Goal: Task Accomplishment & Management: Use online tool/utility

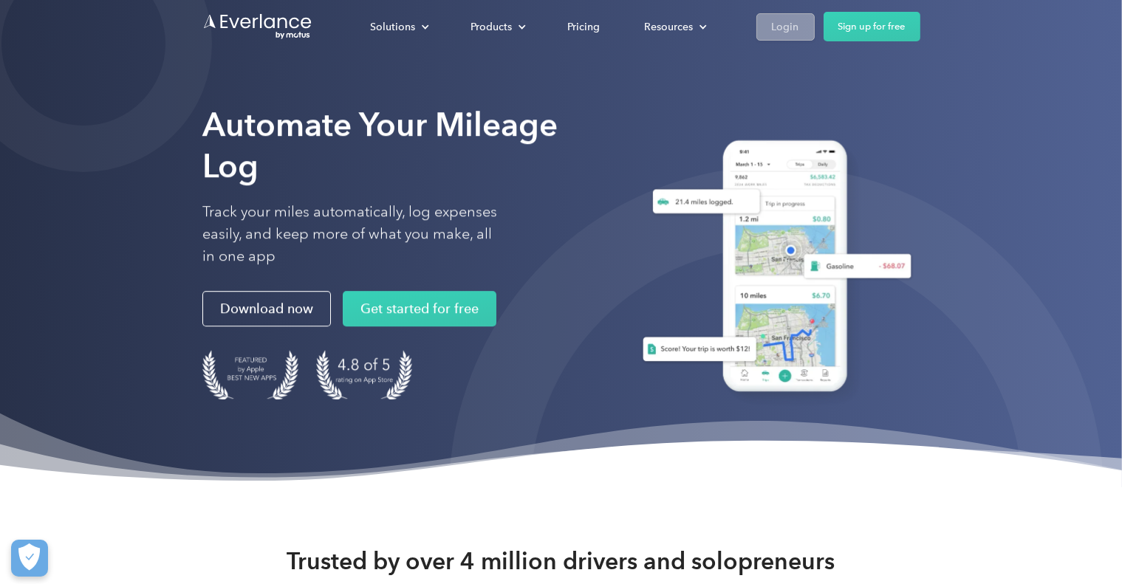
click at [790, 24] on div "Login" at bounding box center [785, 27] width 27 height 18
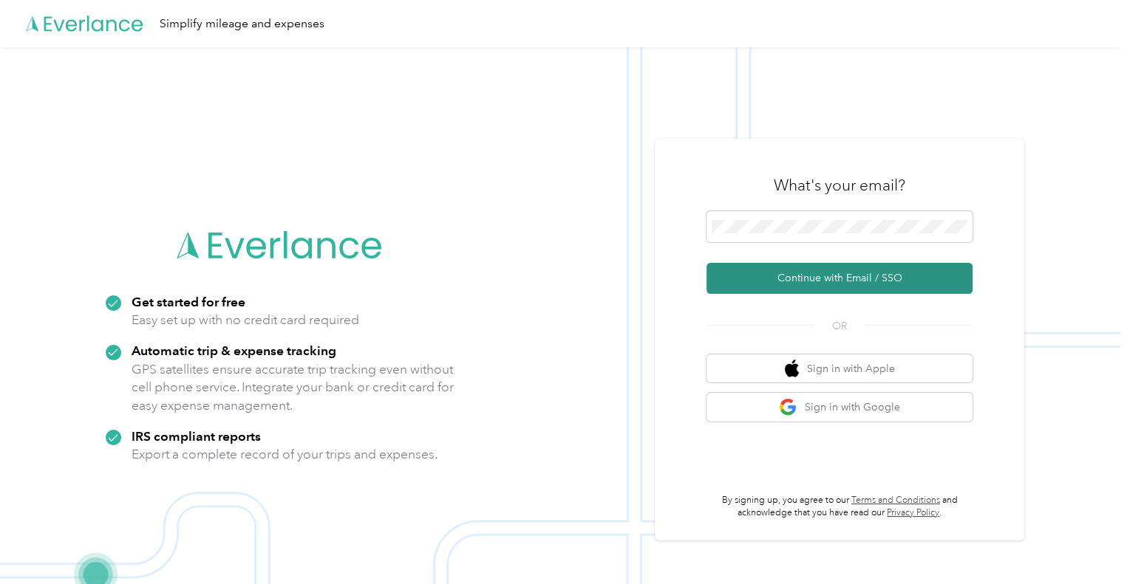
click at [842, 276] on button "Continue with Email / SSO" at bounding box center [839, 278] width 266 height 31
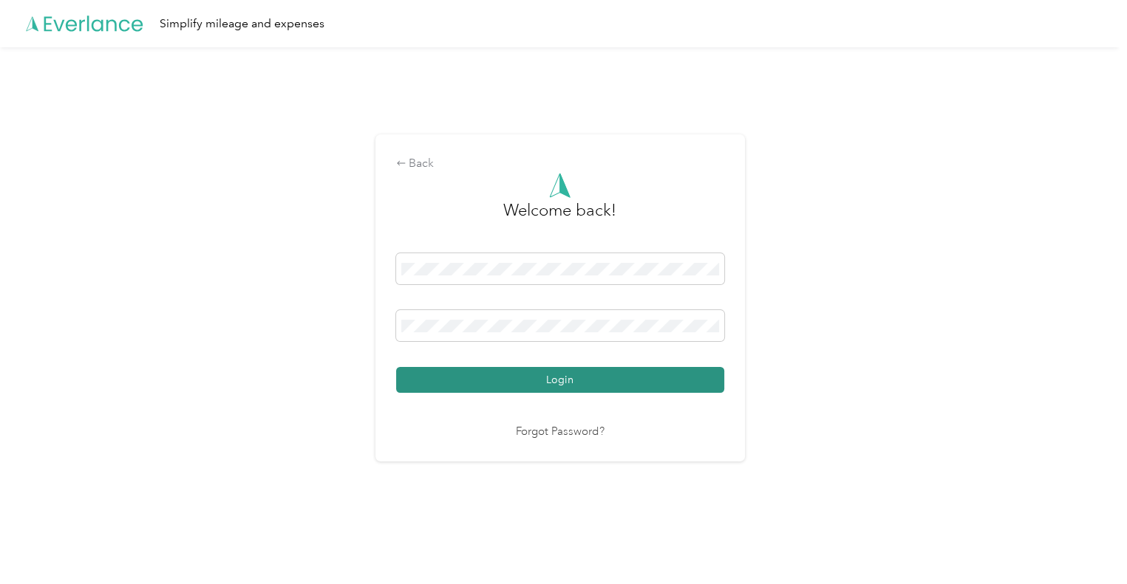
click at [587, 378] on button "Login" at bounding box center [560, 380] width 328 height 26
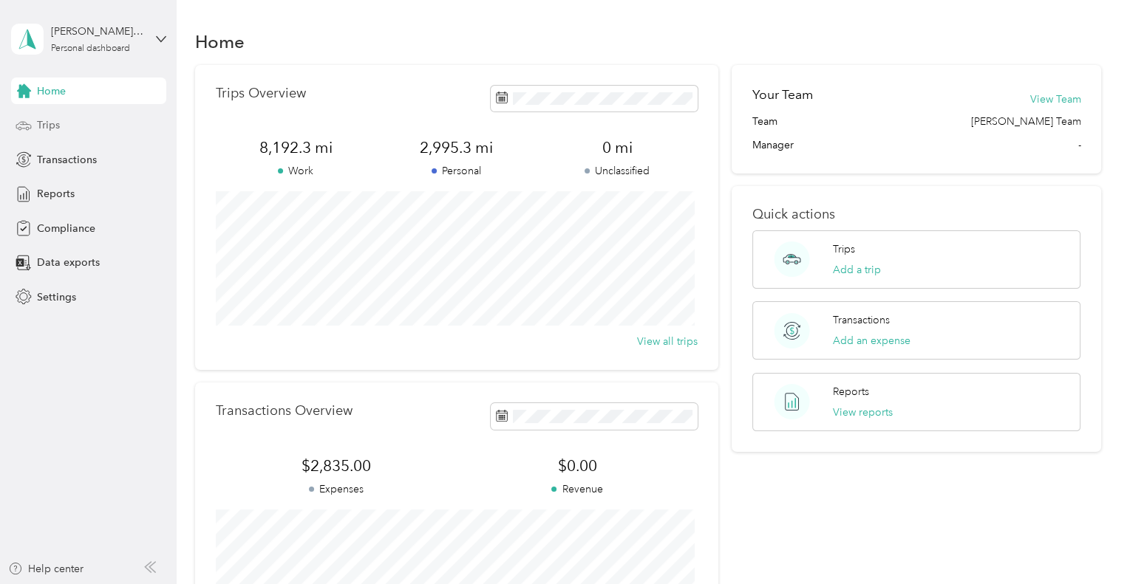
click at [43, 125] on span "Trips" at bounding box center [48, 125] width 23 height 16
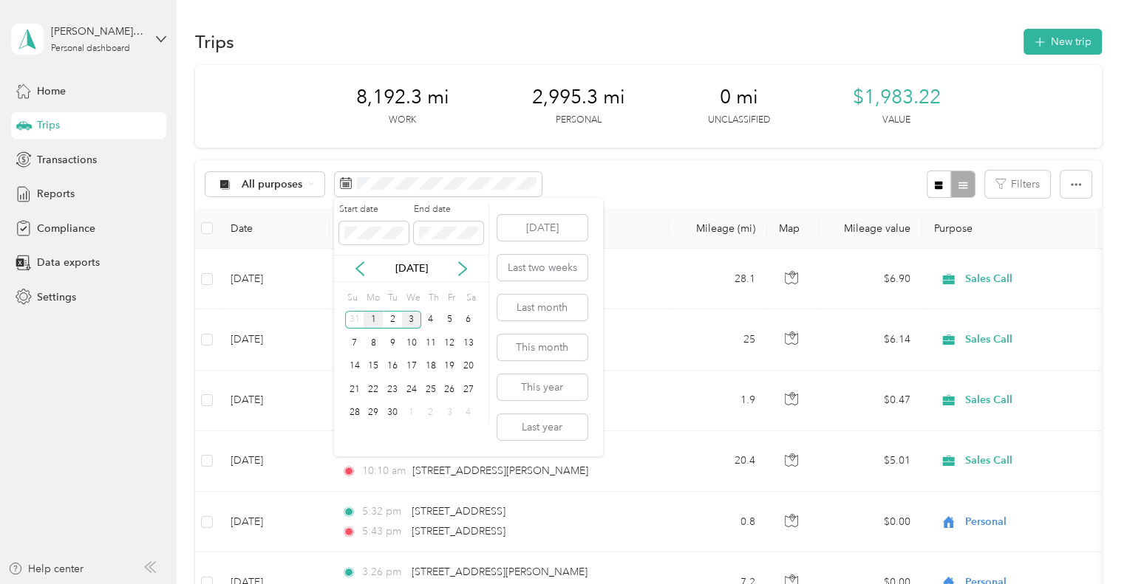
click at [372, 321] on div "1" at bounding box center [372, 320] width 19 height 18
click at [411, 320] on div "3" at bounding box center [411, 320] width 19 height 18
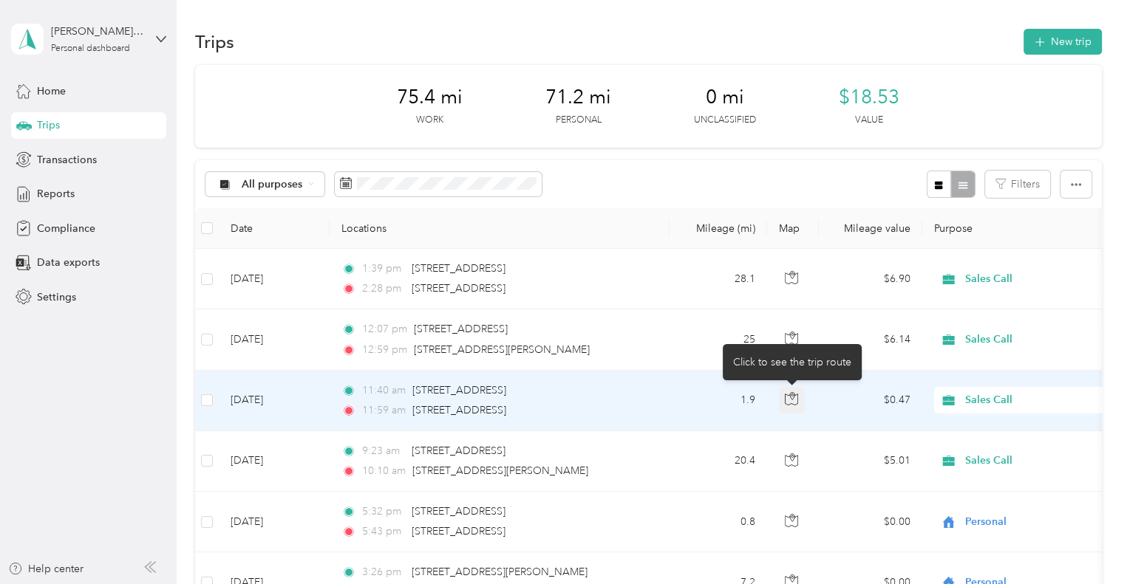
click at [790, 401] on icon "button" at bounding box center [790, 398] width 13 height 13
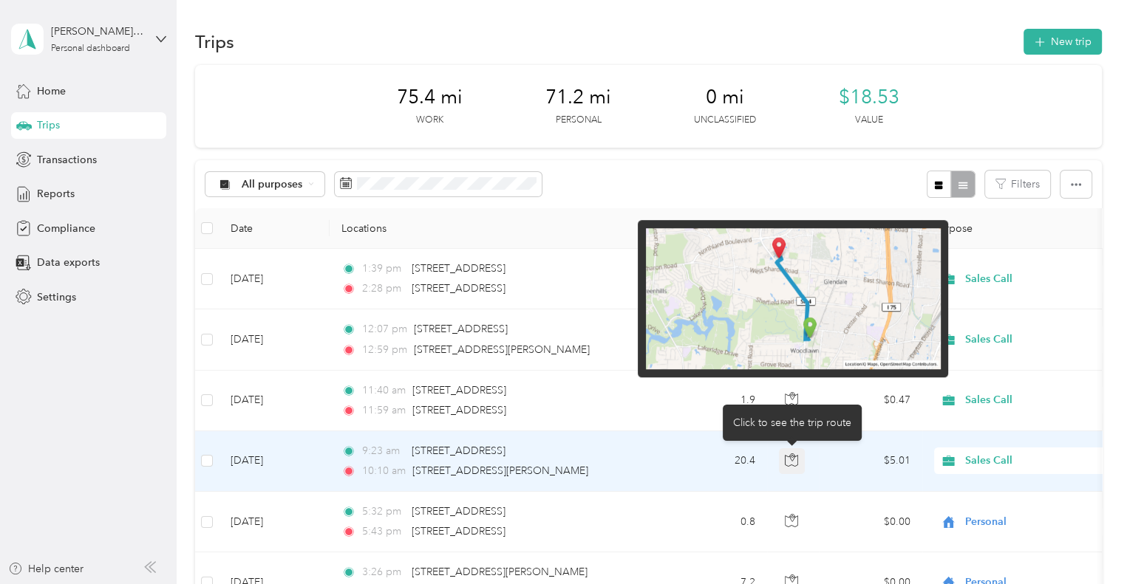
click at [790, 461] on icon "button" at bounding box center [790, 460] width 13 height 13
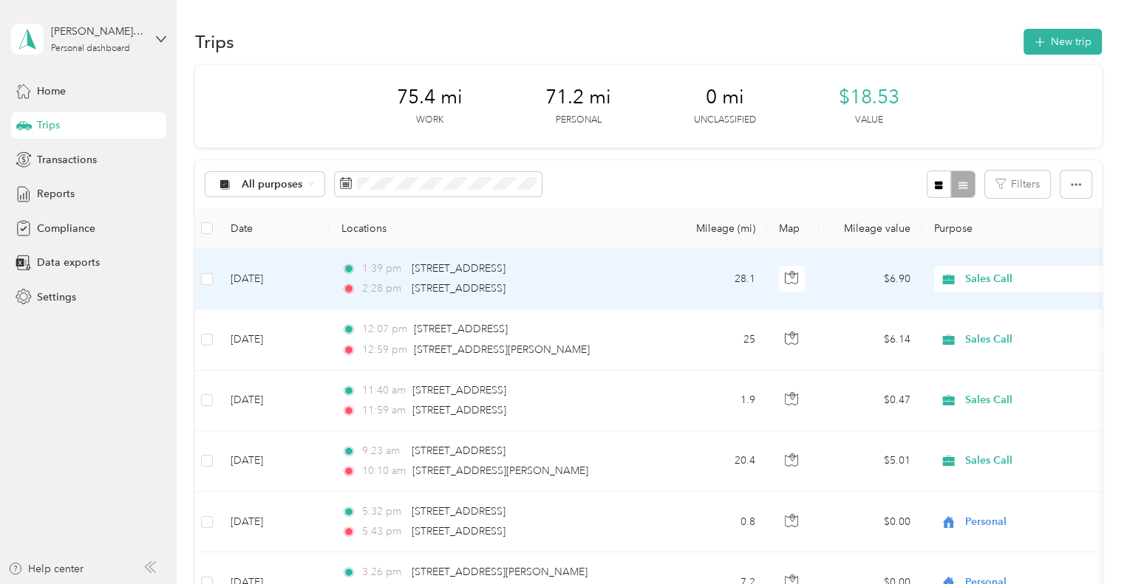
click at [1078, 286] on span "Sales Call" at bounding box center [1032, 279] width 135 height 16
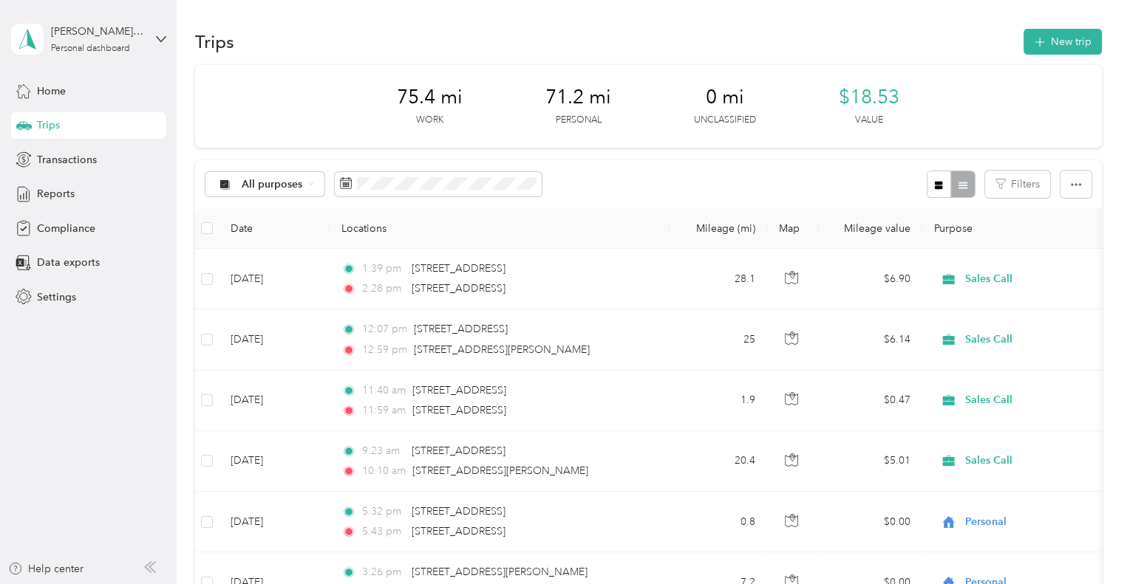
click at [1077, 215] on th "Purpose" at bounding box center [1025, 228] width 207 height 41
click at [1070, 185] on icon "button" at bounding box center [1075, 185] width 10 height 10
click at [1056, 238] on span "Export" at bounding box center [1048, 238] width 31 height 13
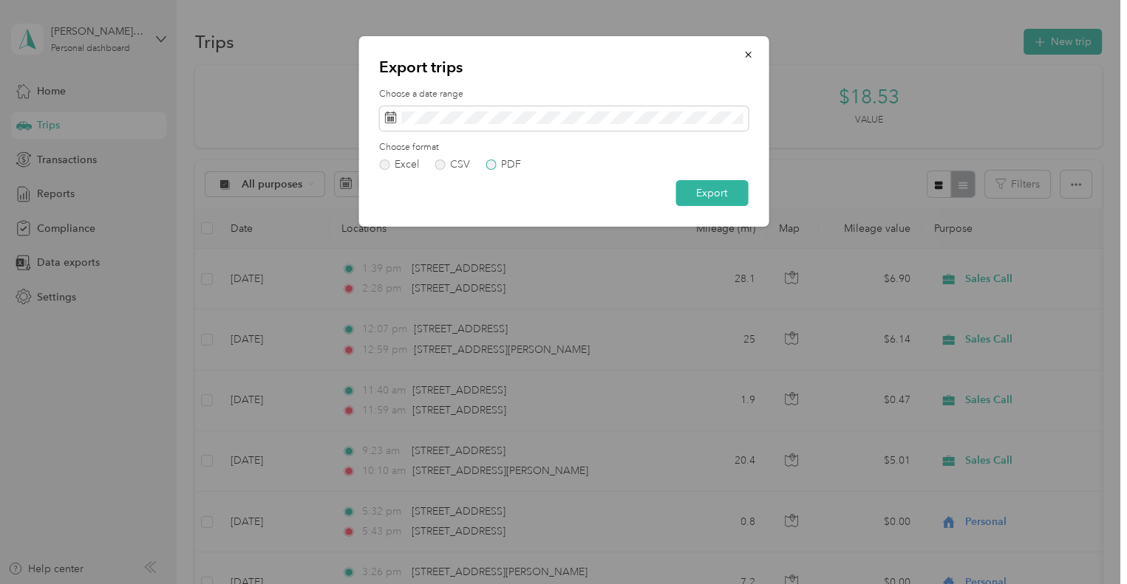
click at [490, 165] on label "PDF" at bounding box center [502, 165] width 35 height 10
click at [709, 194] on button "Export" at bounding box center [711, 193] width 72 height 26
